Goal: Book appointment/travel/reservation

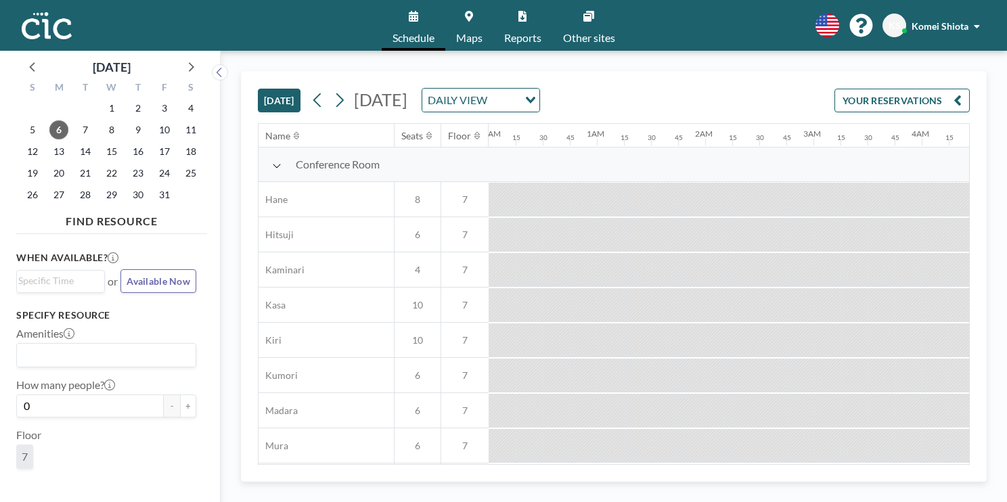
scroll to position [0, 1841]
